Goal: Check status: Check status

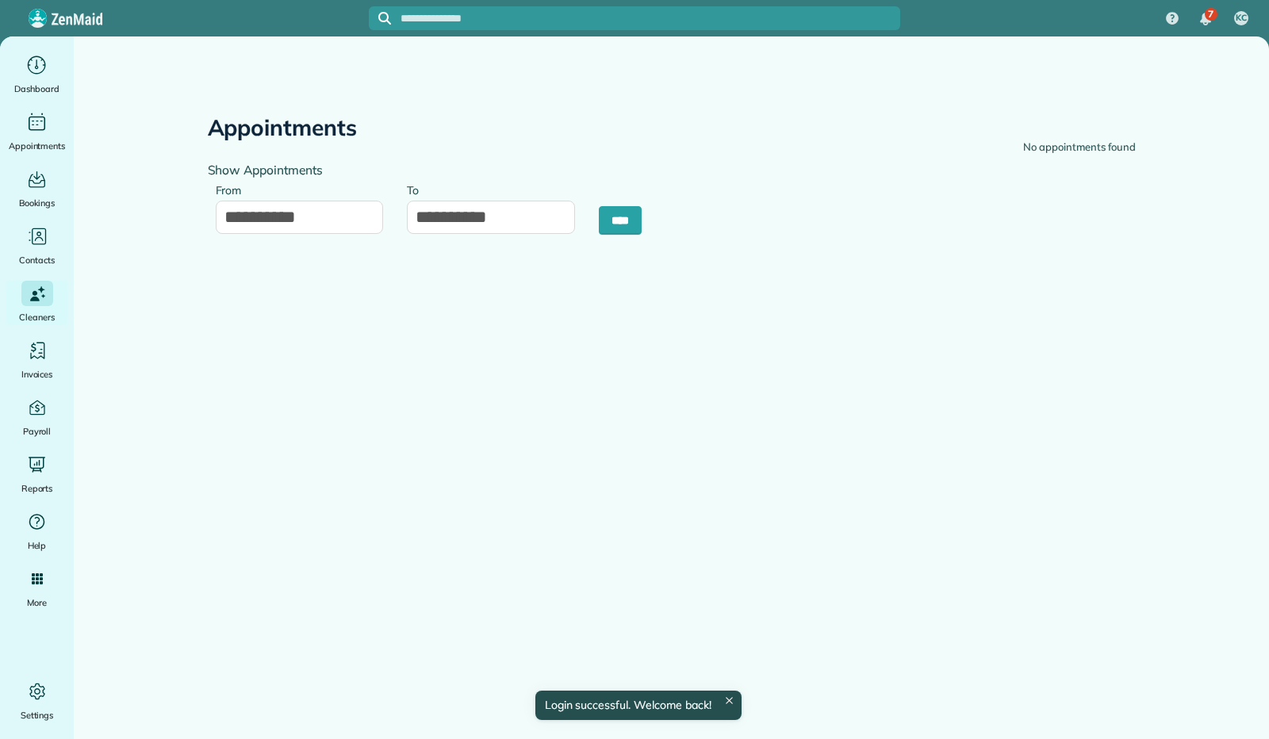
type input "**********"
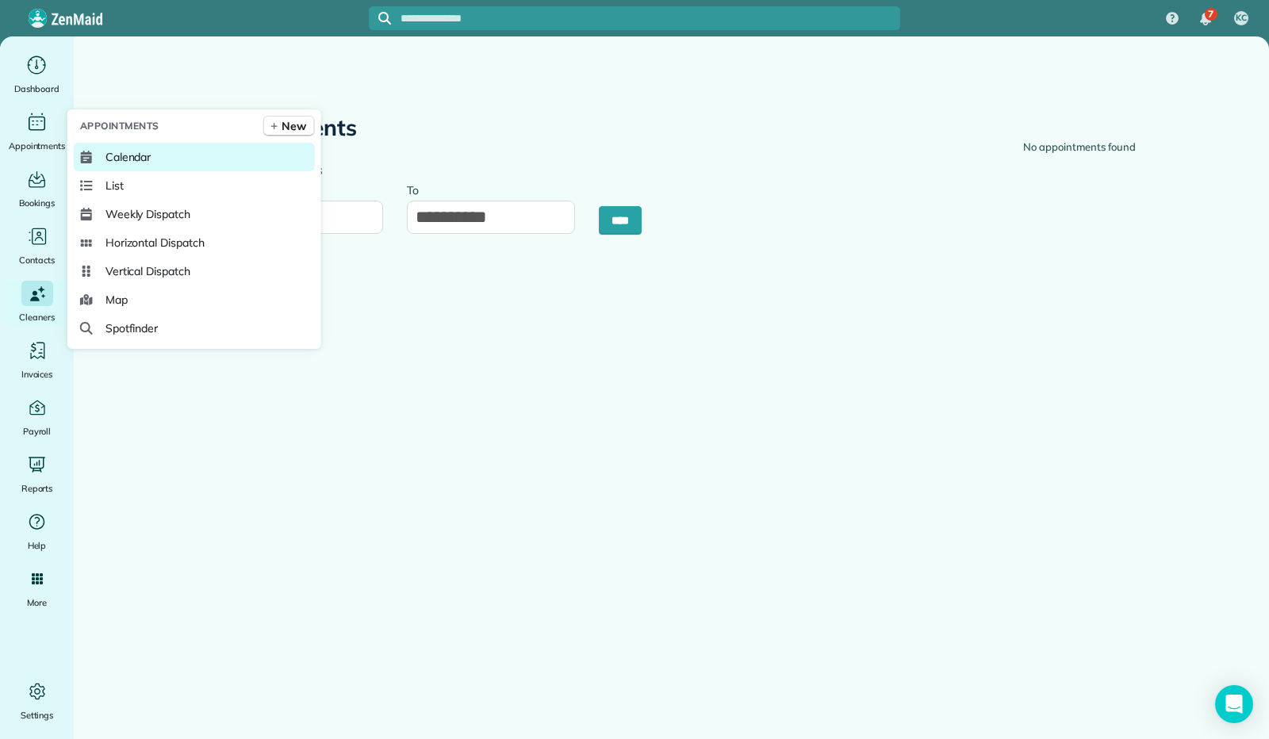
click at [111, 154] on span "Calendar" at bounding box center [128, 157] width 46 height 16
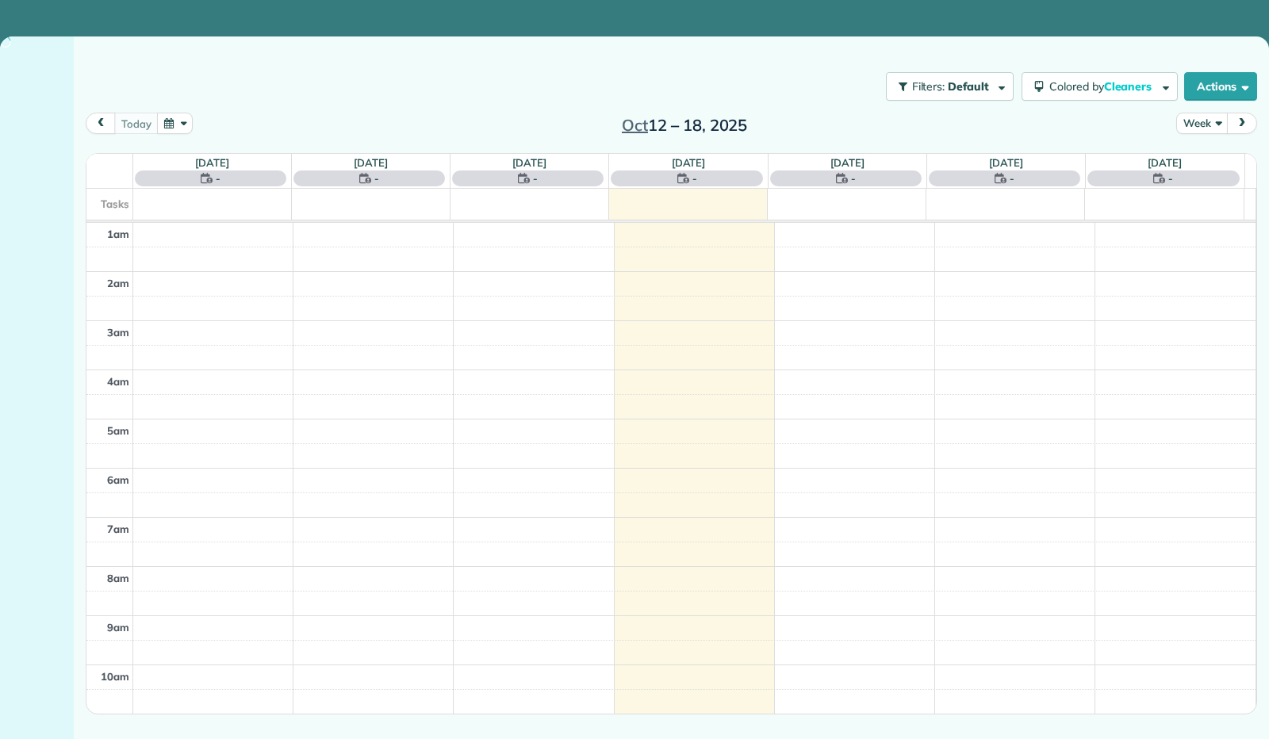
scroll to position [293, 0]
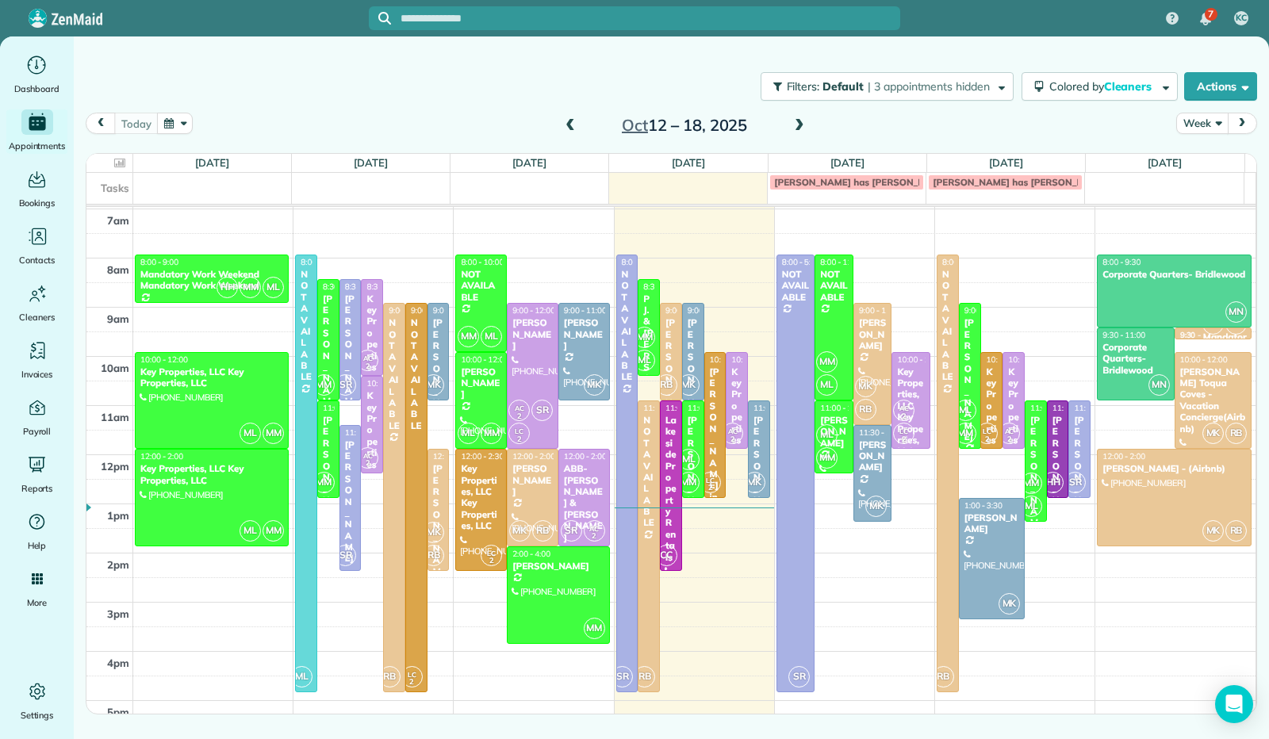
click at [1217, 125] on button "Week" at bounding box center [1202, 123] width 52 height 21
click at [1200, 151] on link "Day" at bounding box center [1239, 160] width 125 height 32
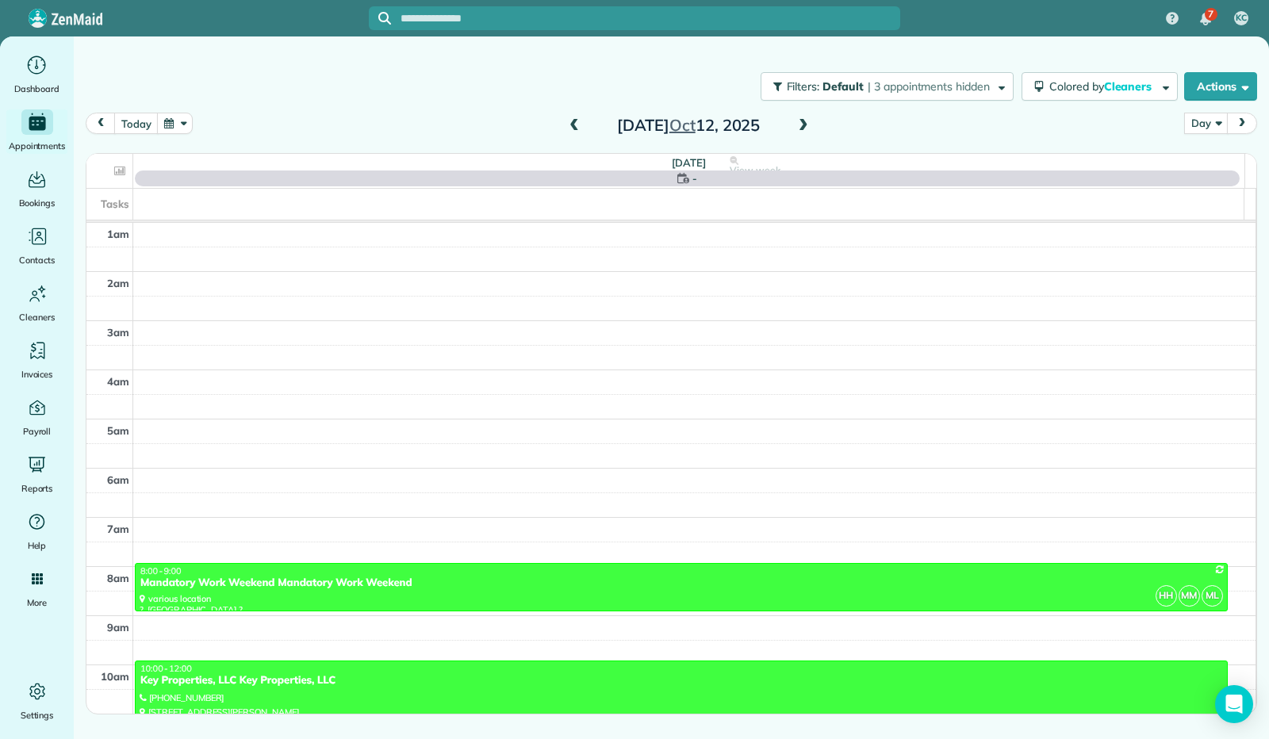
scroll to position [293, 0]
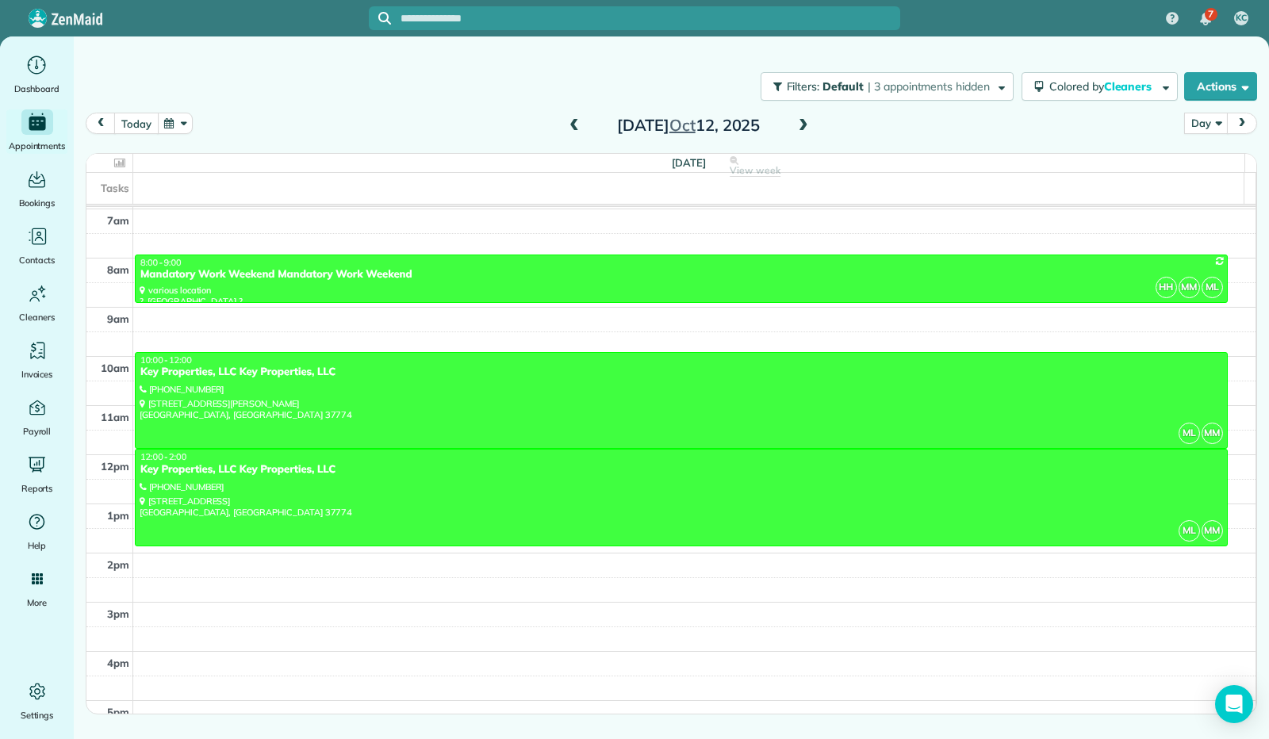
click at [145, 124] on button "today" at bounding box center [136, 123] width 44 height 21
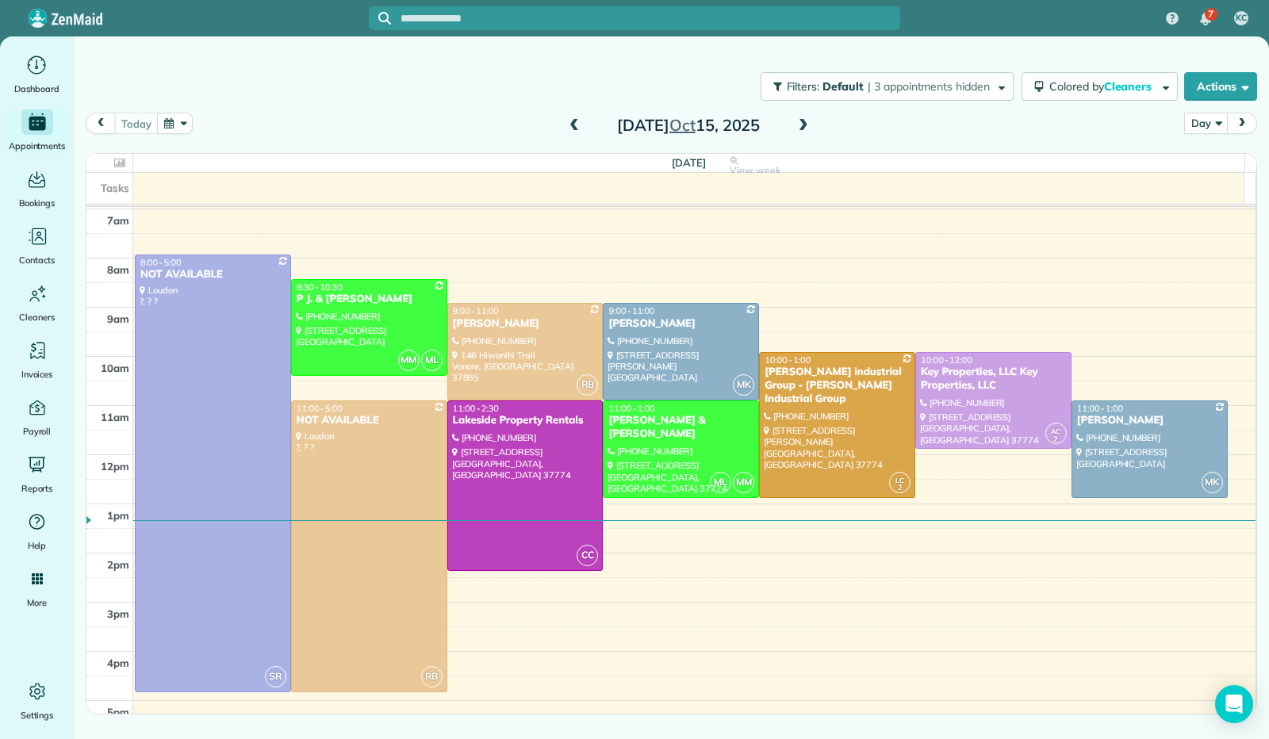
click at [184, 123] on button "button" at bounding box center [175, 123] width 36 height 21
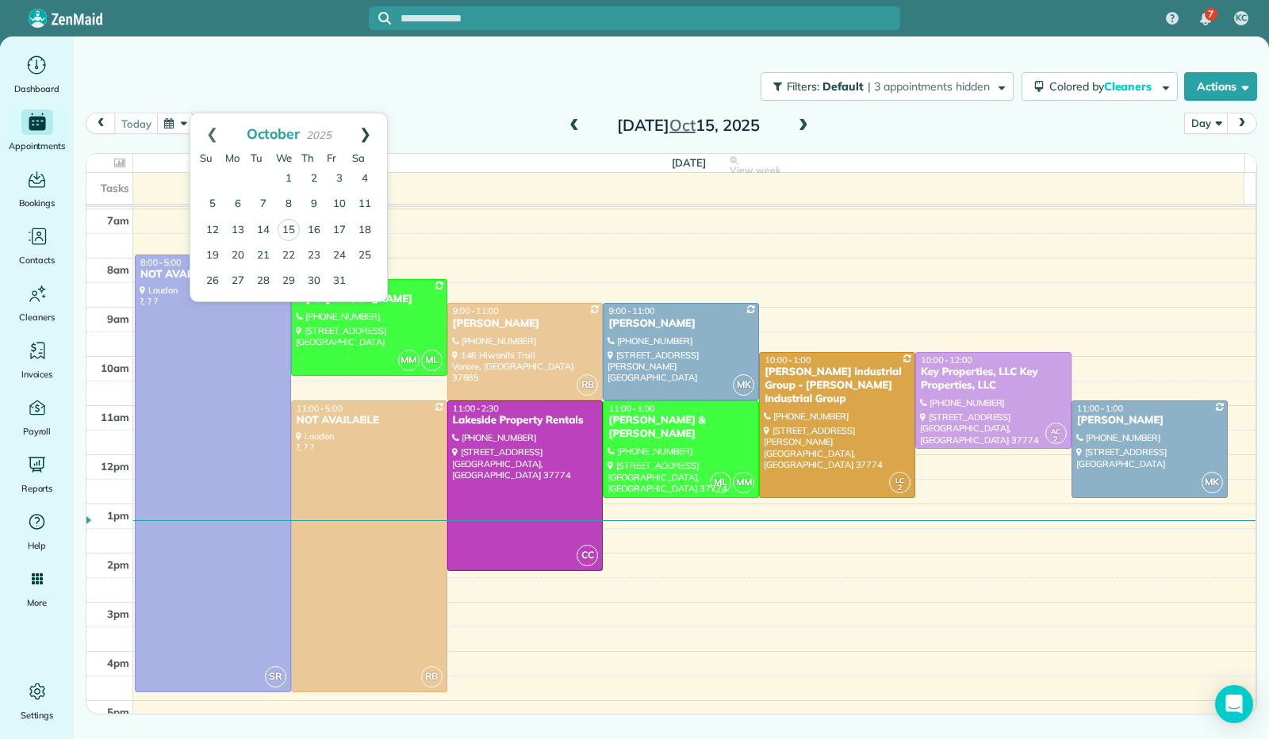
click at [370, 132] on link "Next" at bounding box center [365, 133] width 44 height 40
click at [313, 227] on link "13" at bounding box center [313, 229] width 25 height 25
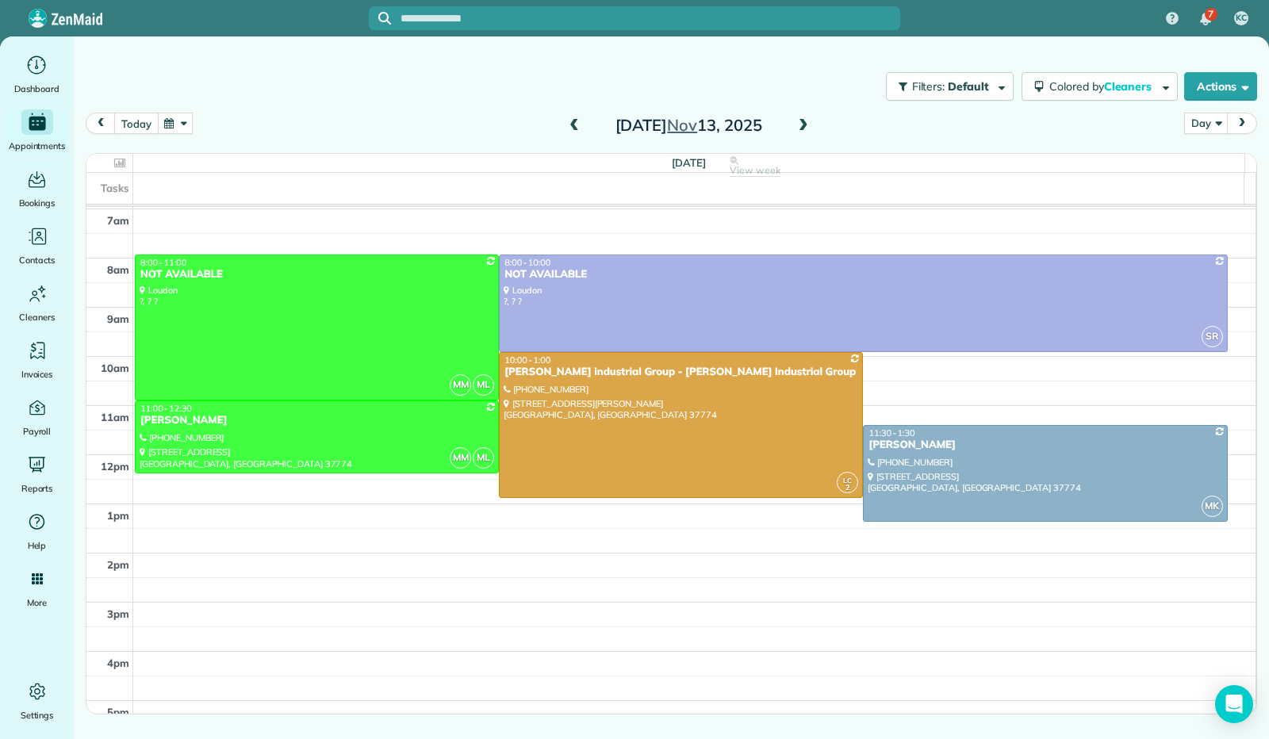
click at [137, 127] on button "today" at bounding box center [136, 123] width 44 height 21
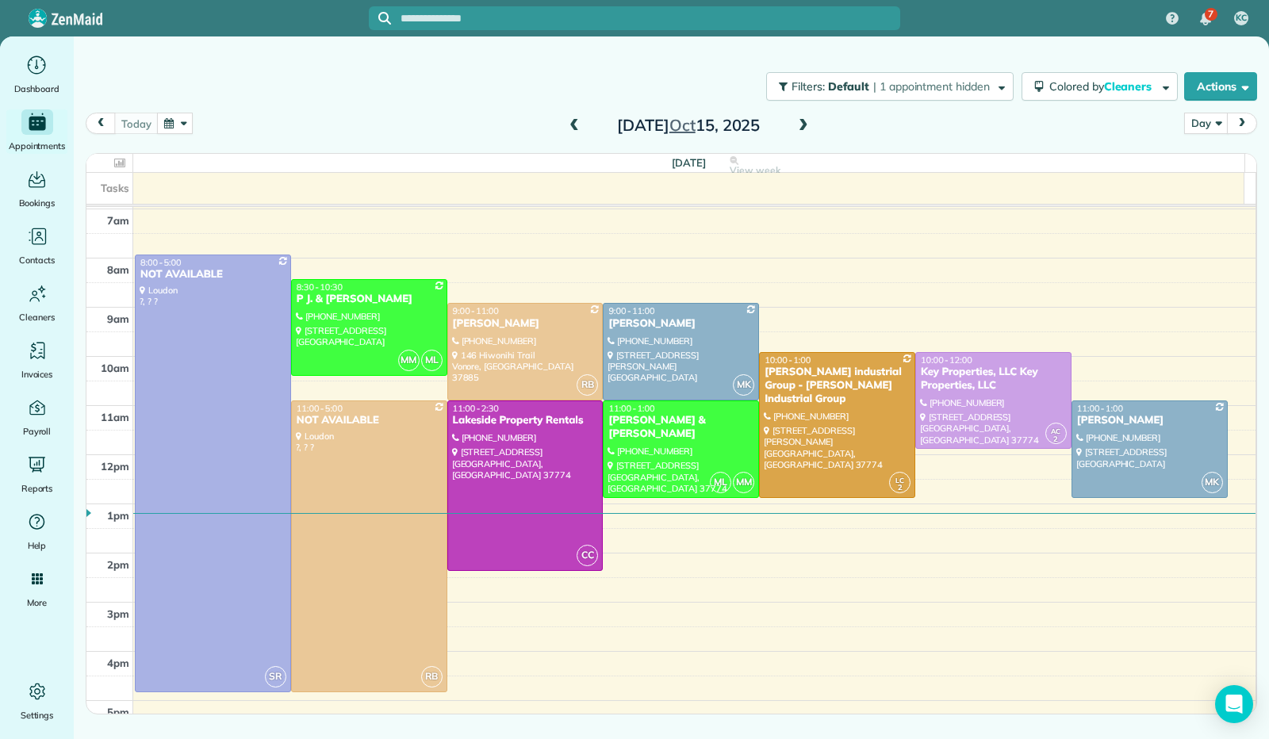
click at [800, 127] on span at bounding box center [802, 126] width 17 height 14
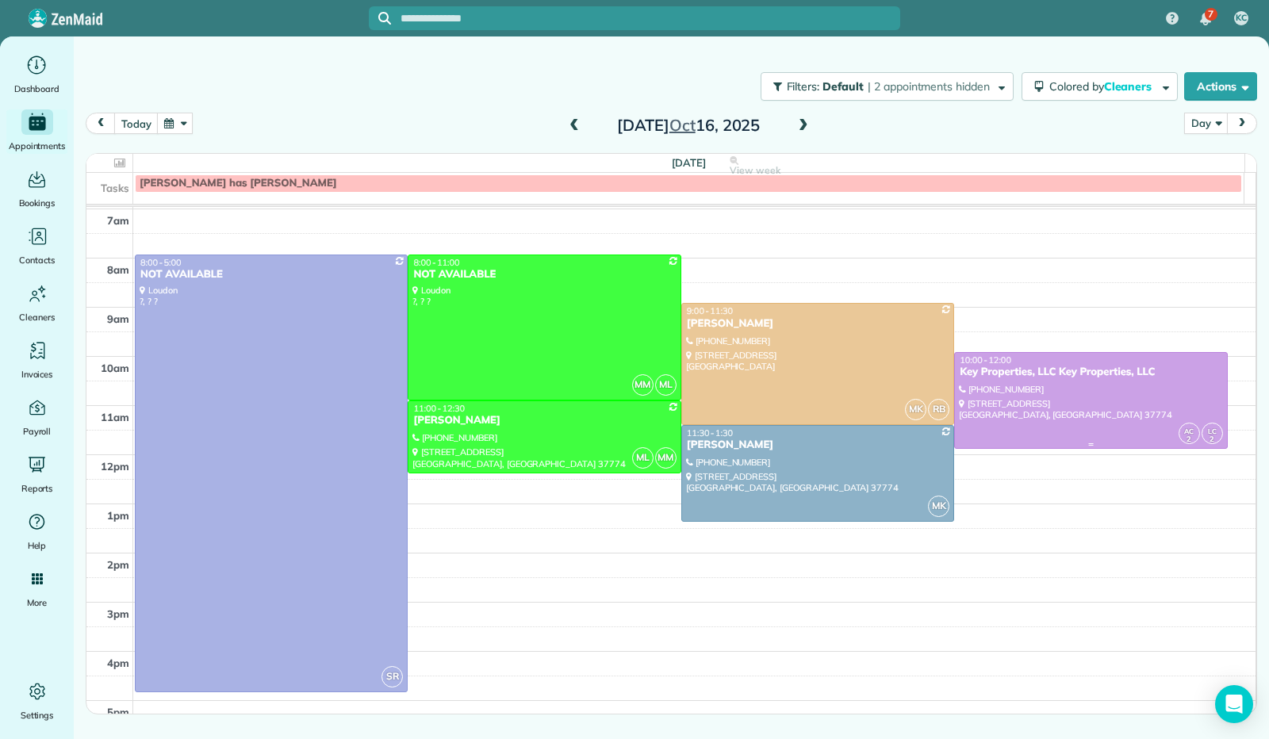
click at [1078, 422] on div at bounding box center [1090, 401] width 271 height 96
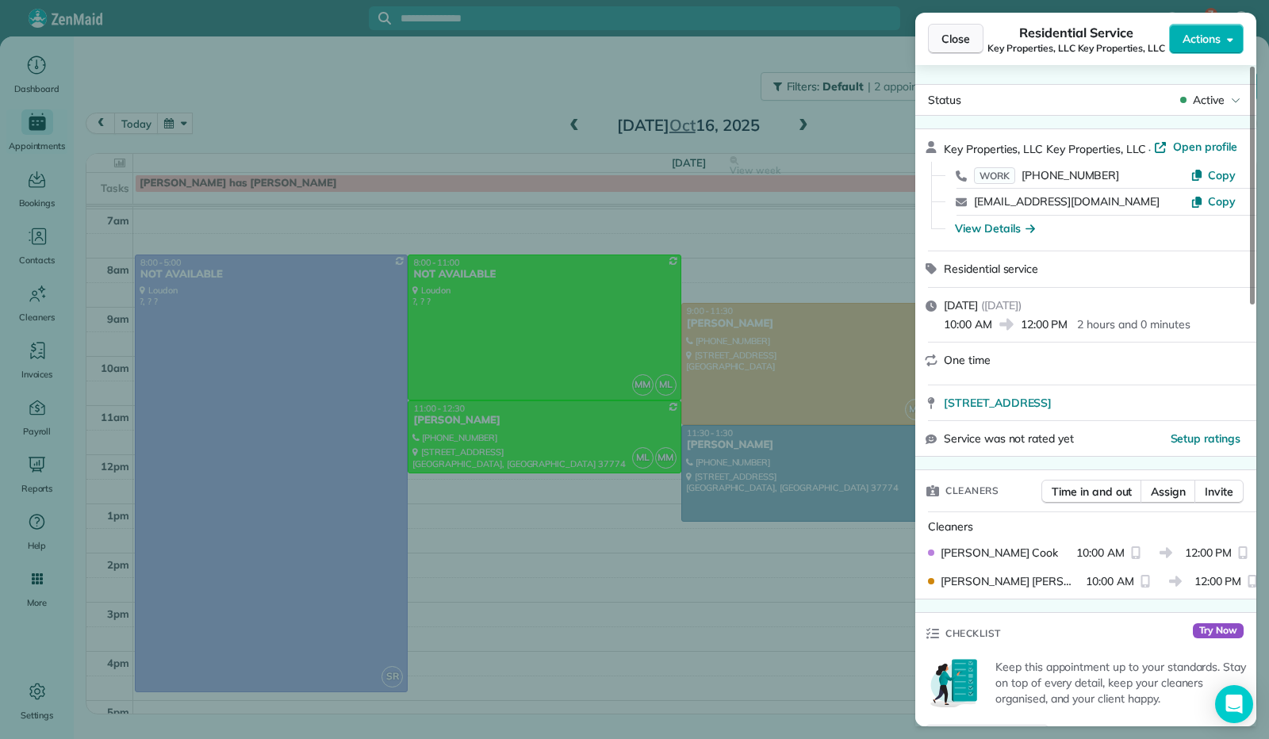
click at [951, 40] on span "Close" at bounding box center [955, 39] width 29 height 16
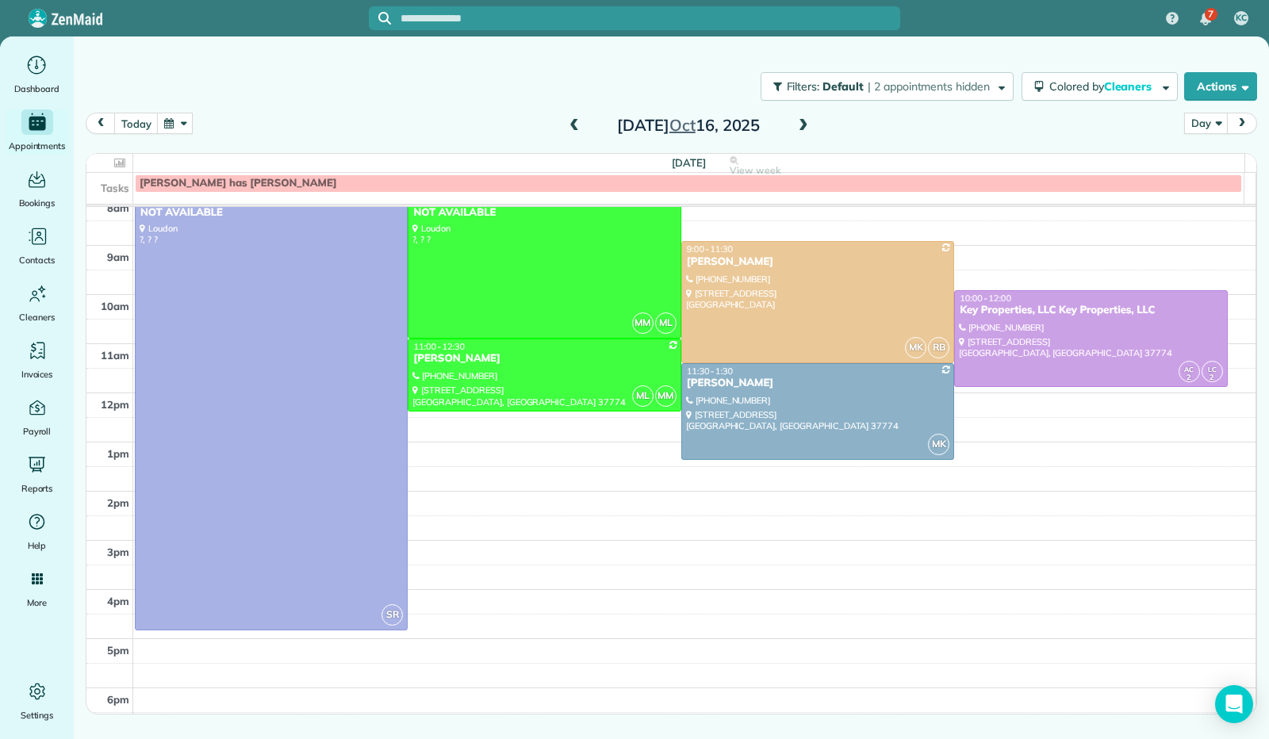
scroll to position [358, 0]
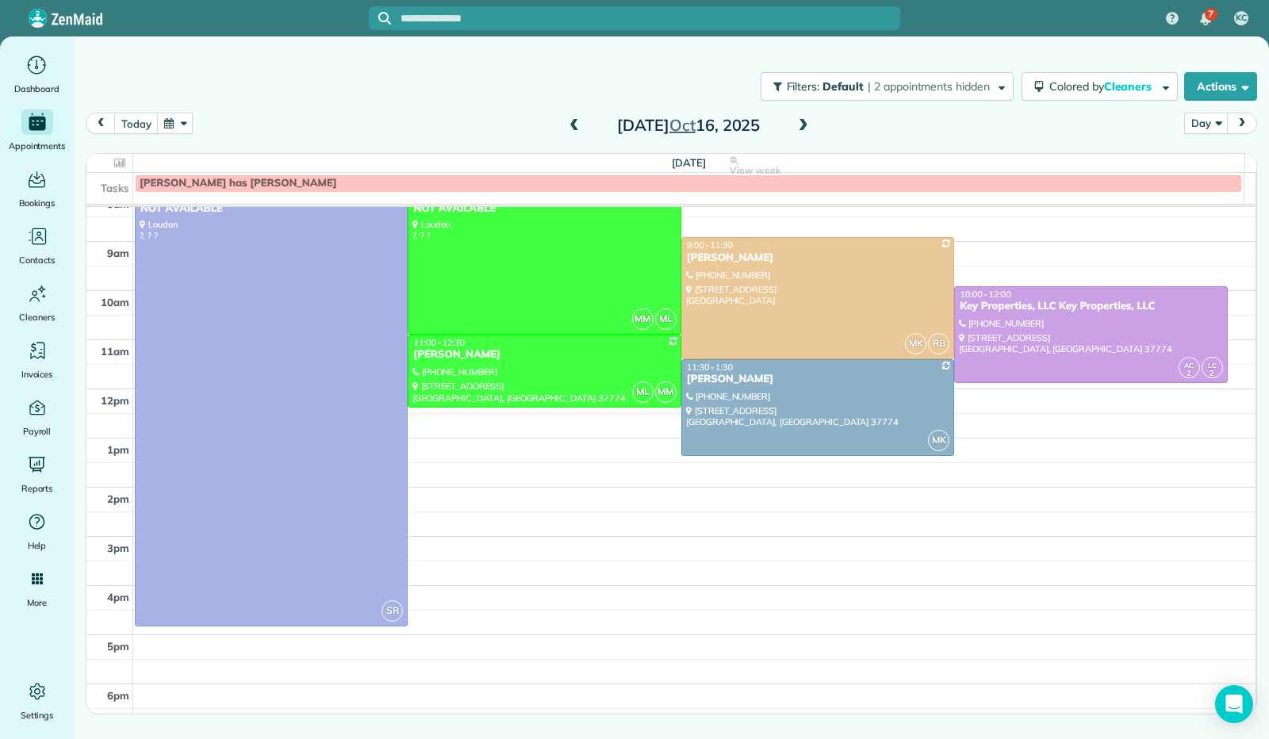
drag, startPoint x: 898, startPoint y: 707, endPoint x: 864, endPoint y: 645, distance: 70.9
click at [167, 123] on button "button" at bounding box center [175, 123] width 36 height 21
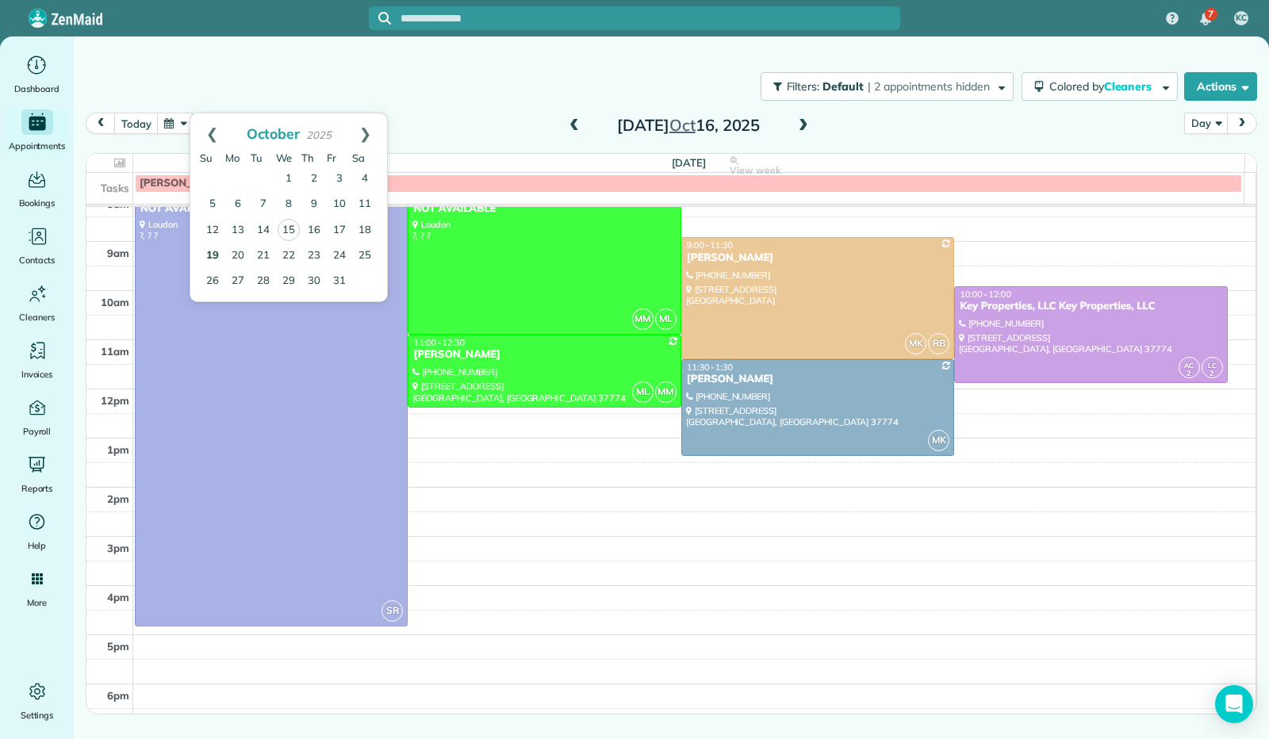
click at [224, 254] on link "19" at bounding box center [212, 255] width 25 height 25
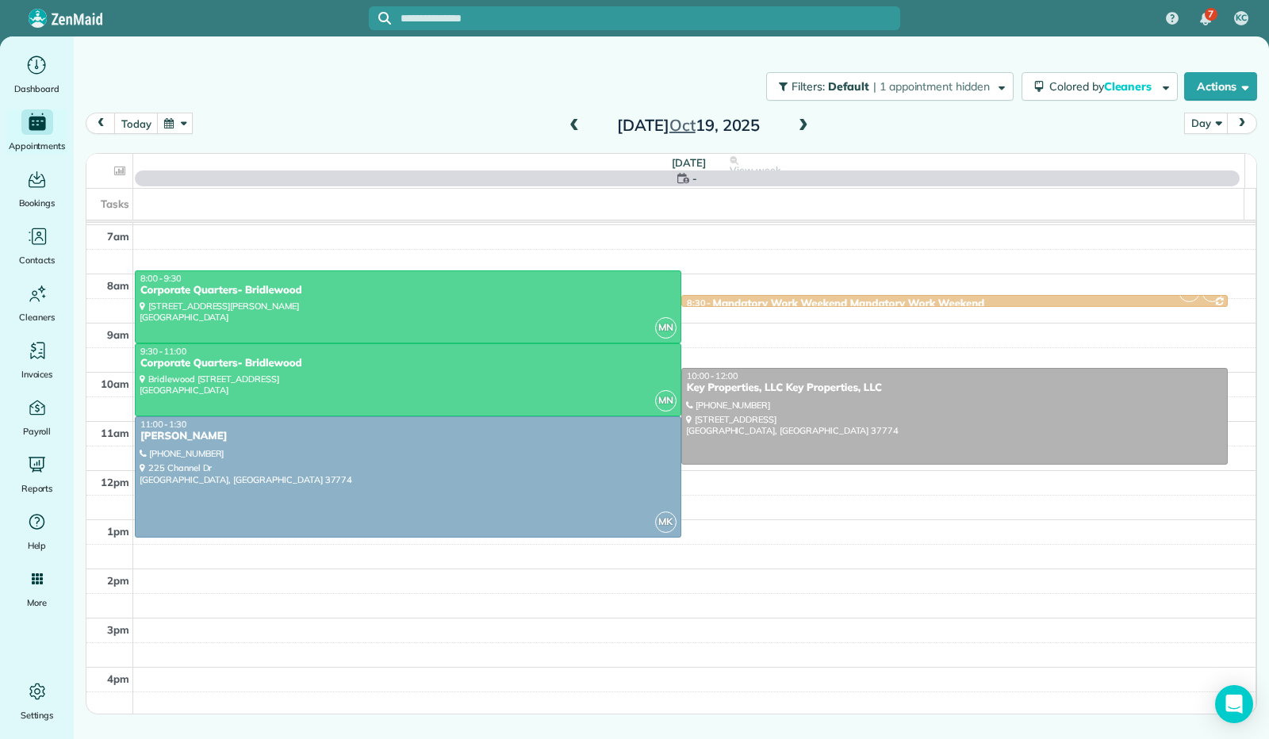
click at [797, 118] on span at bounding box center [802, 126] width 17 height 24
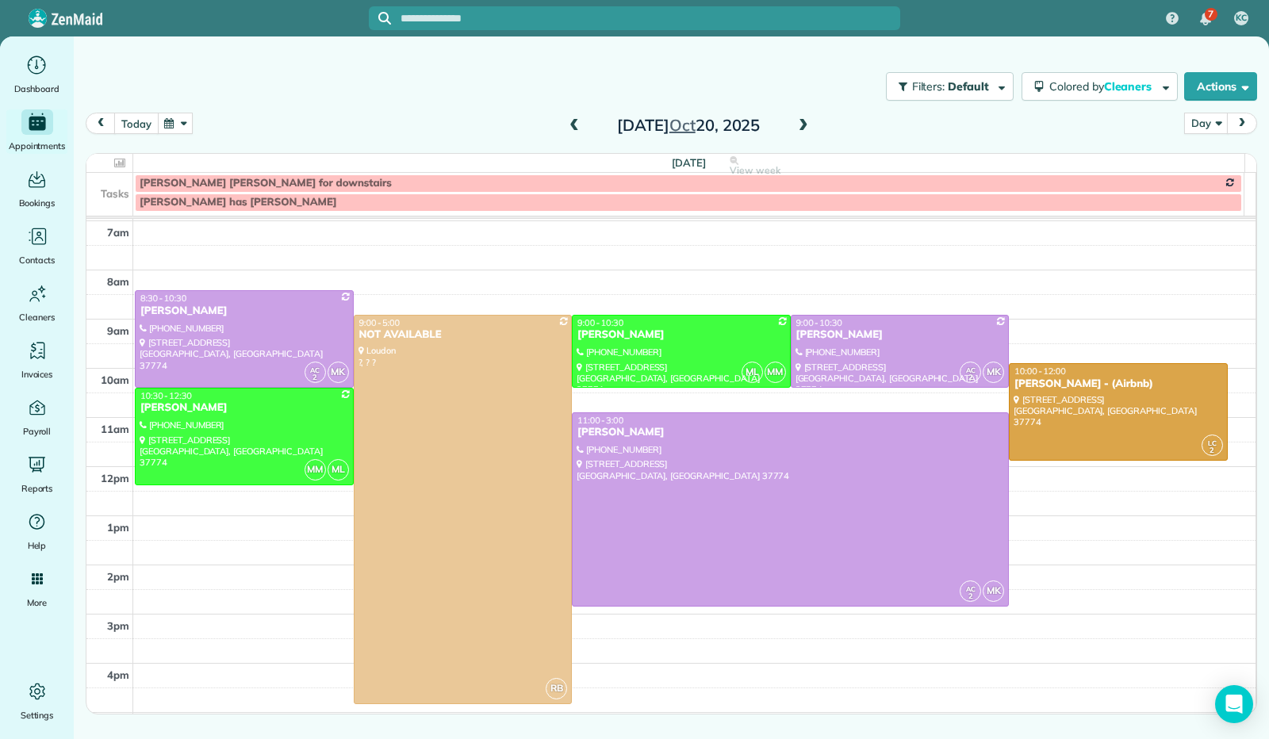
click at [136, 122] on button "today" at bounding box center [136, 123] width 44 height 21
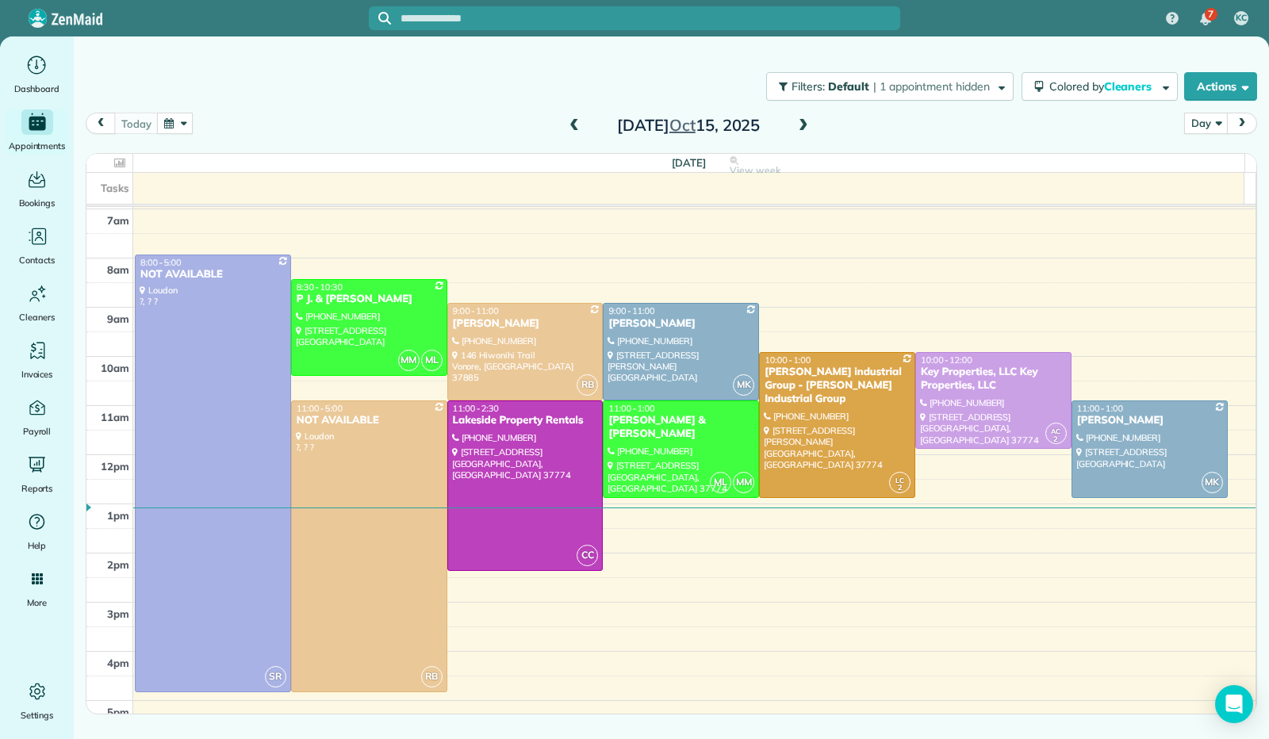
click at [796, 136] on span at bounding box center [802, 126] width 17 height 24
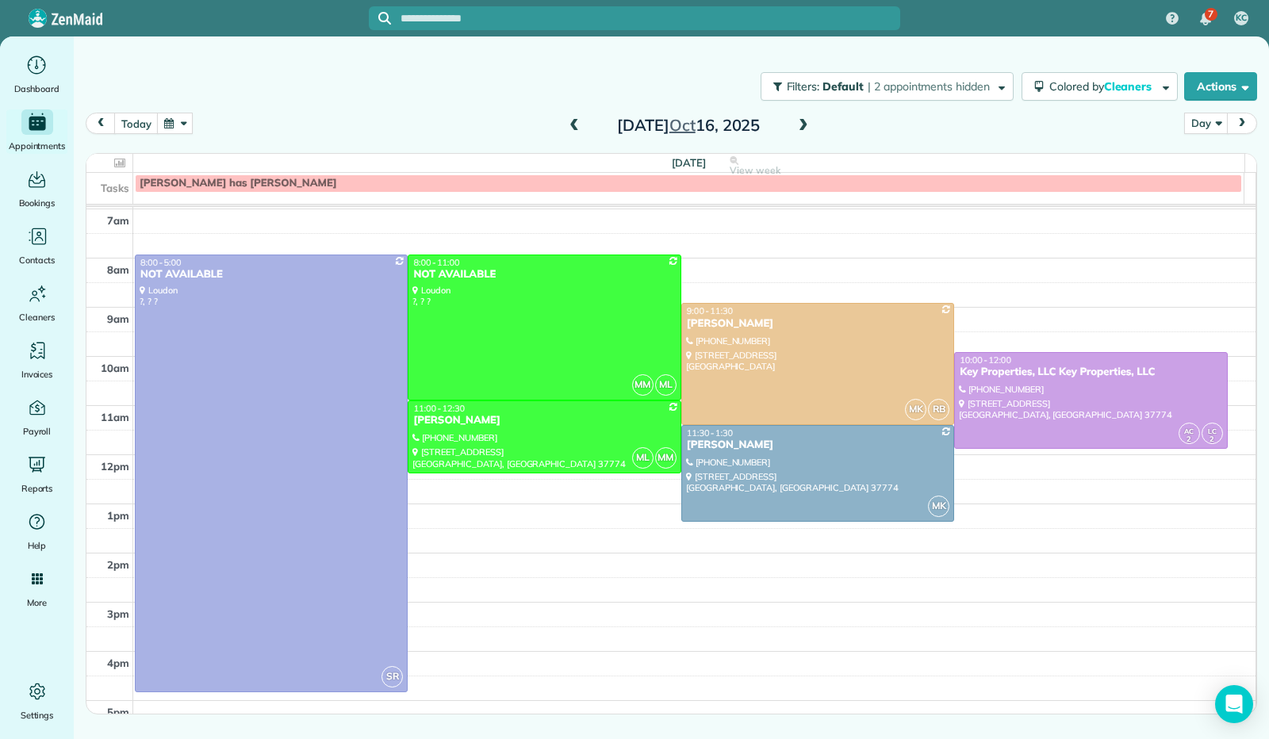
click at [1003, 396] on div at bounding box center [1090, 401] width 271 height 96
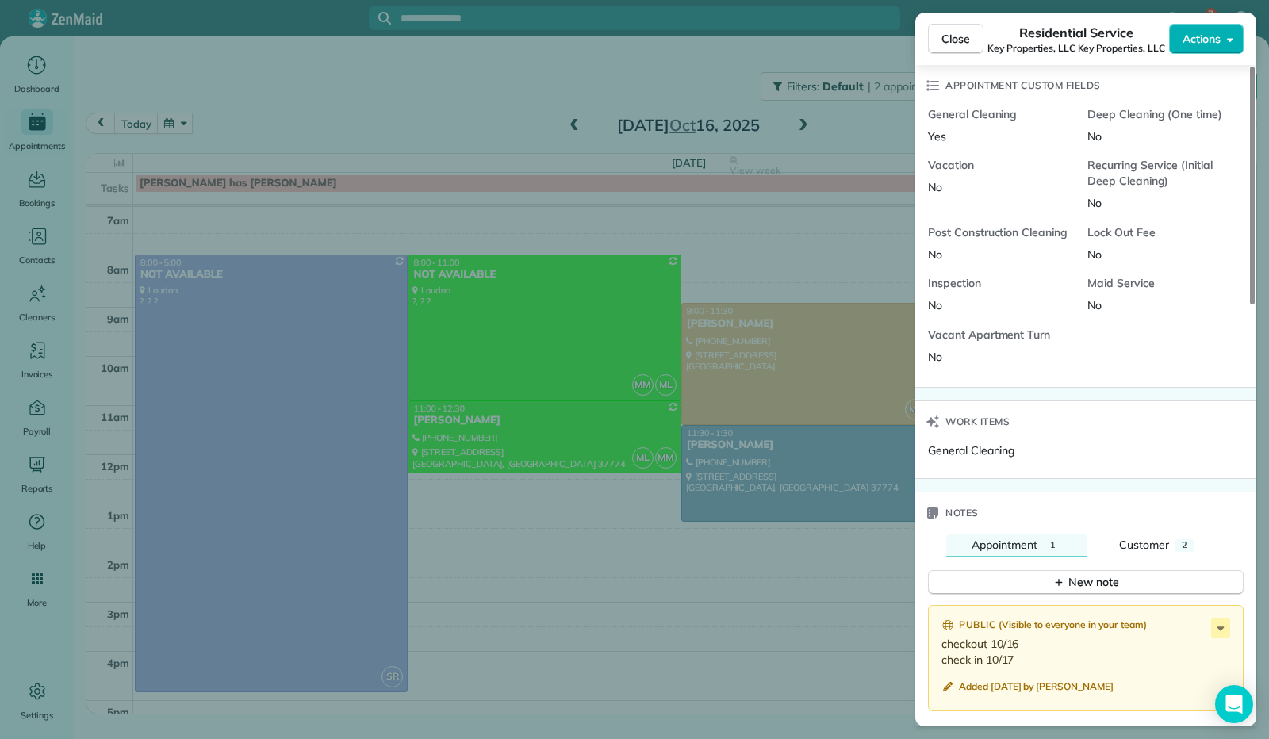
scroll to position [716, 0]
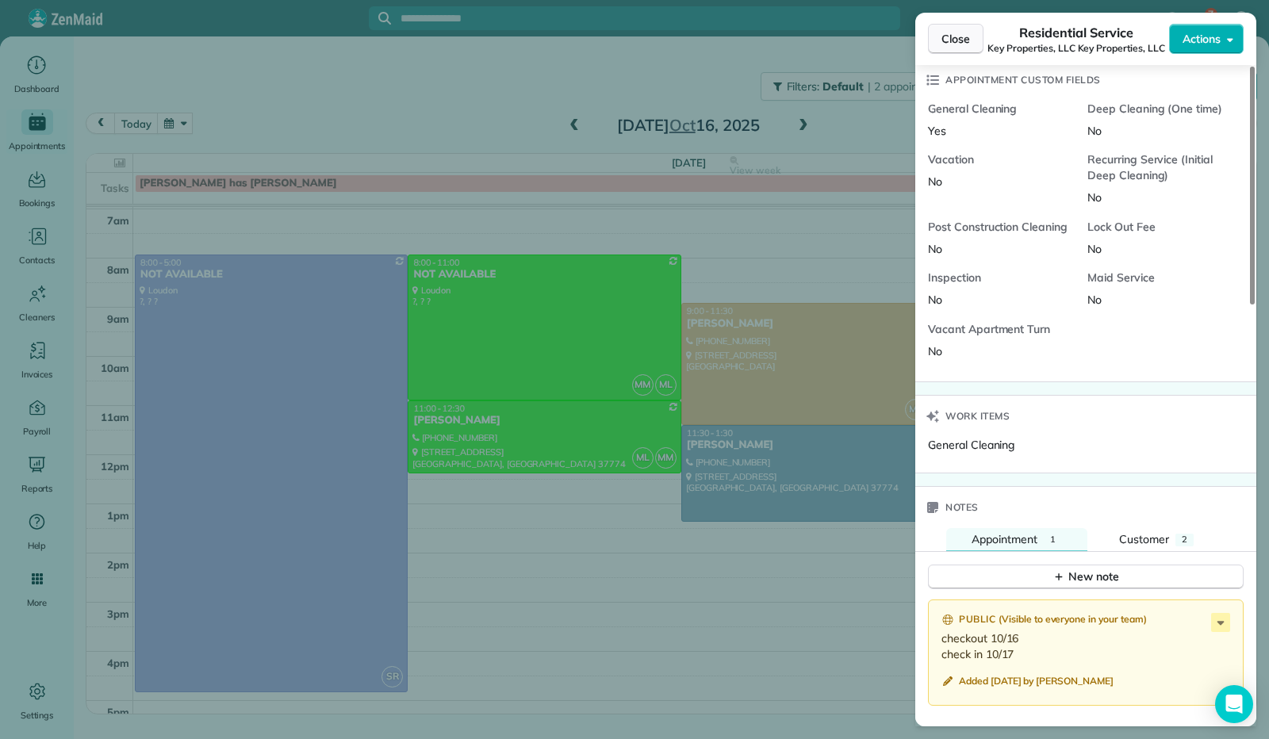
click at [948, 42] on span "Close" at bounding box center [955, 39] width 29 height 16
